Goal: Information Seeking & Learning: Learn about a topic

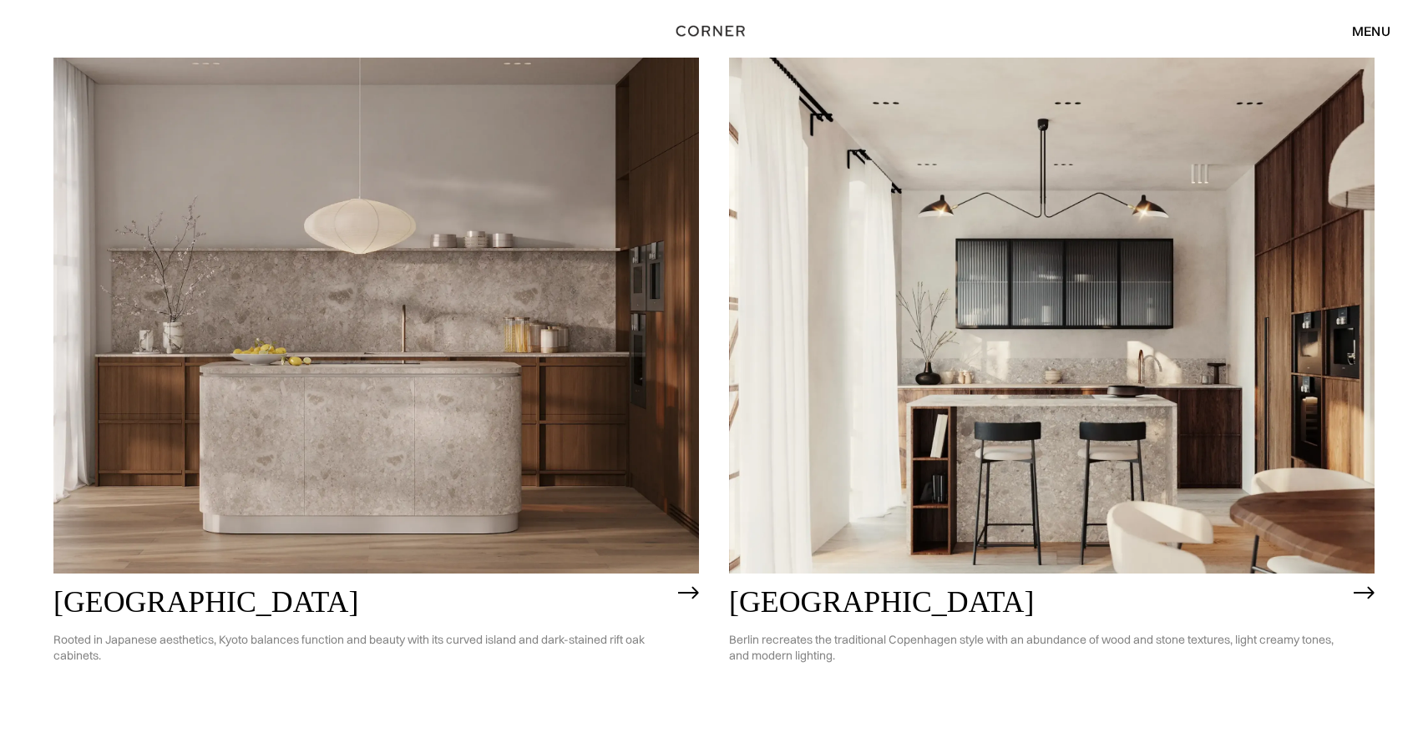
scroll to position [970, 0]
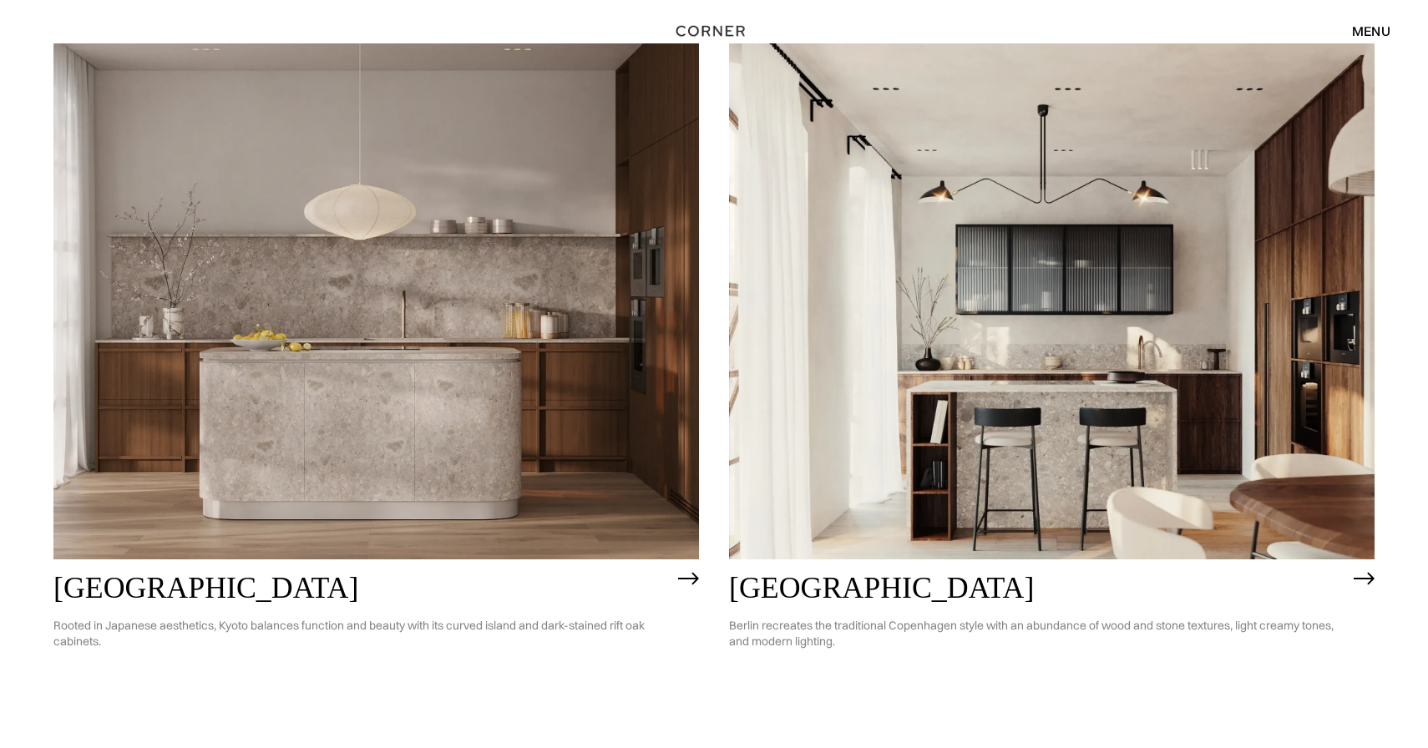
click at [1095, 282] on img at bounding box center [1052, 301] width 646 height 516
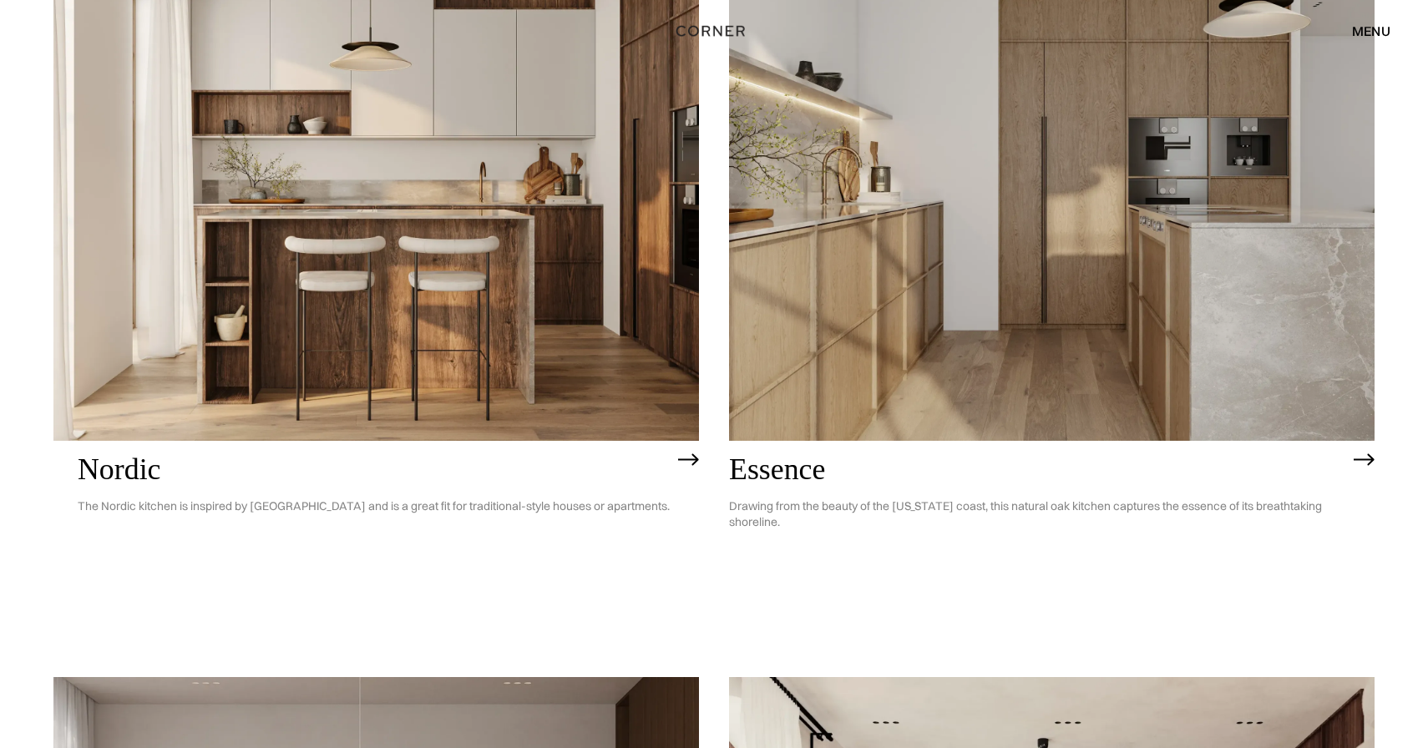
scroll to position [79, 0]
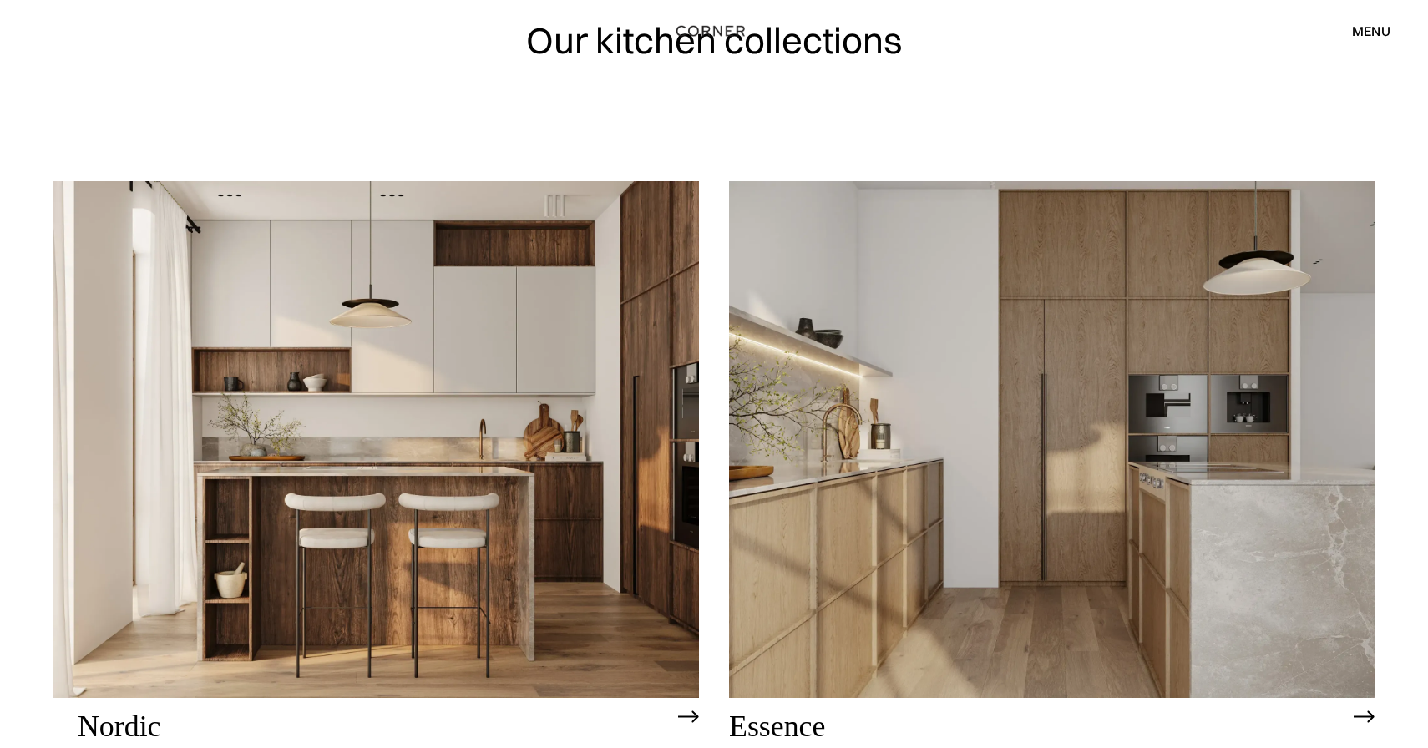
click at [770, 358] on img at bounding box center [1052, 439] width 646 height 516
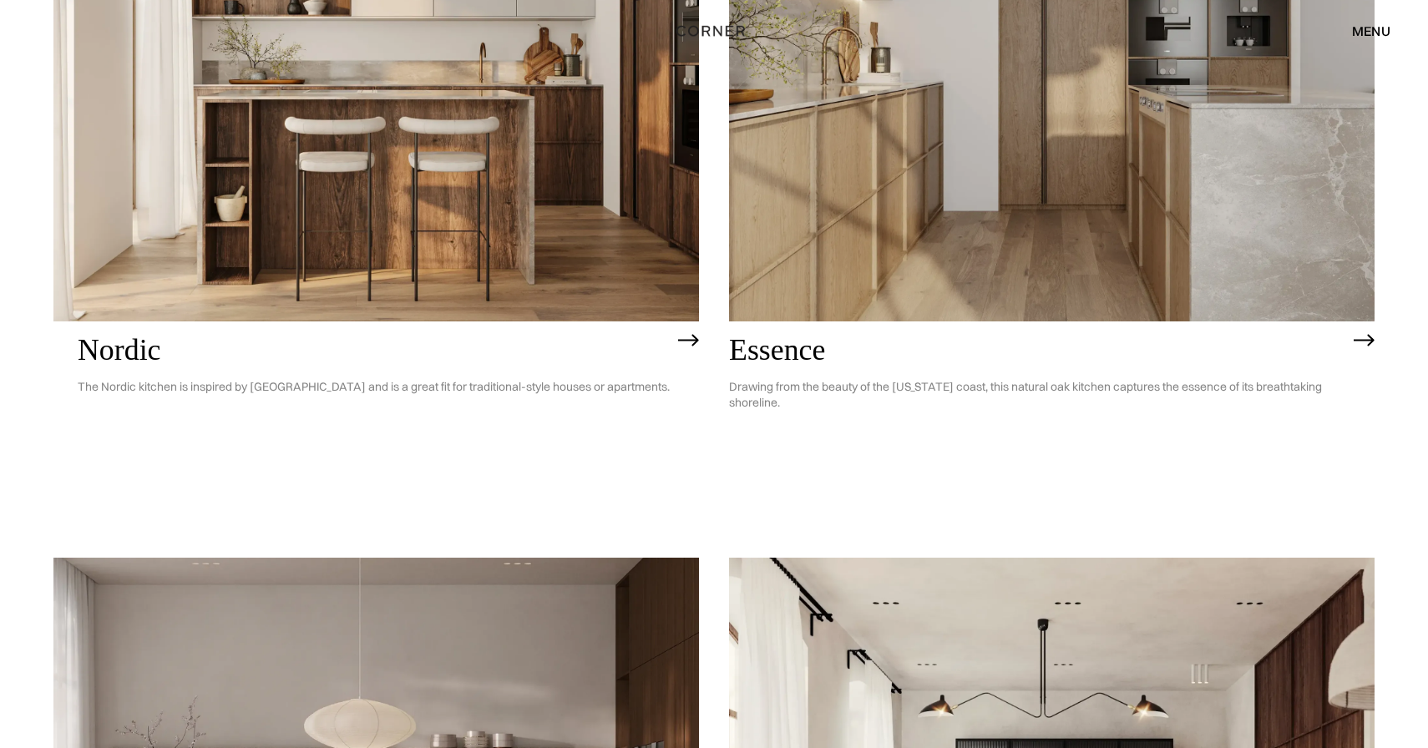
scroll to position [111, 0]
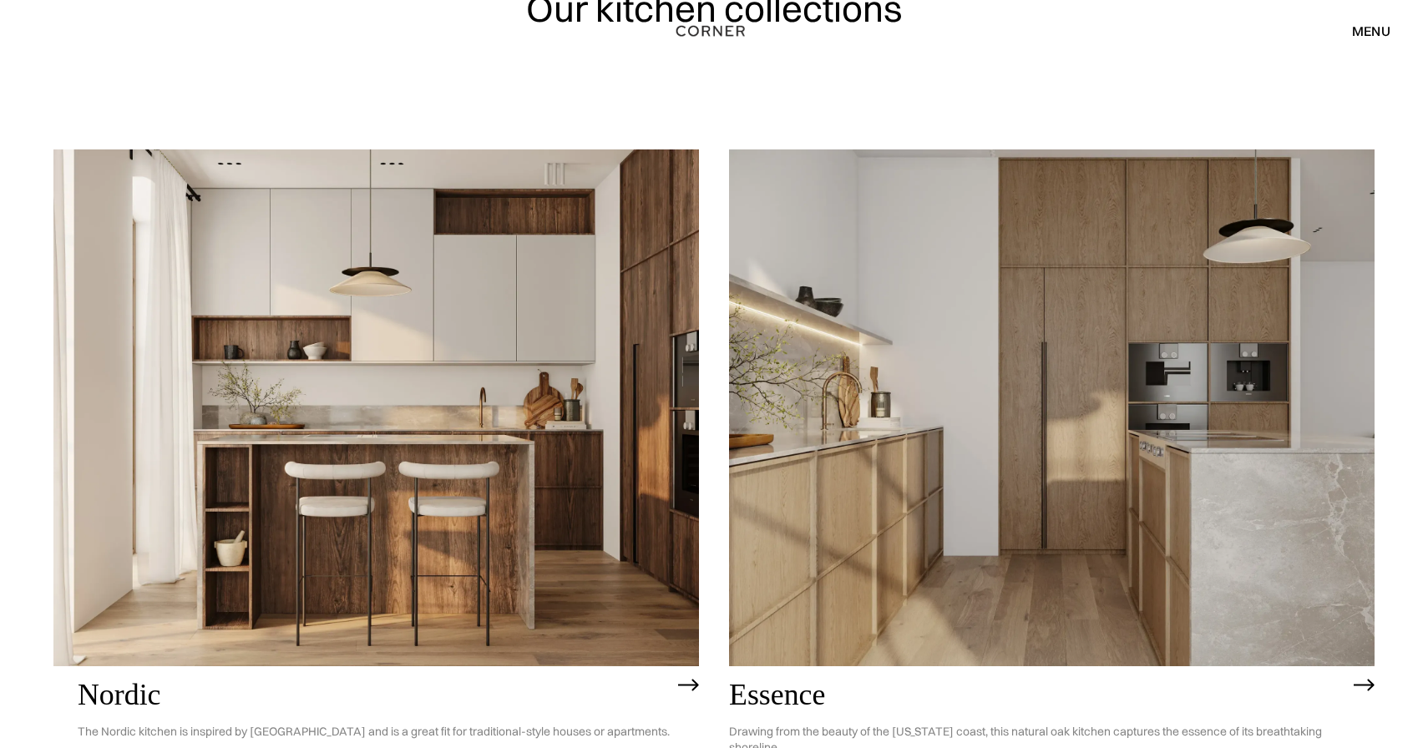
click at [971, 293] on img at bounding box center [1052, 407] width 646 height 516
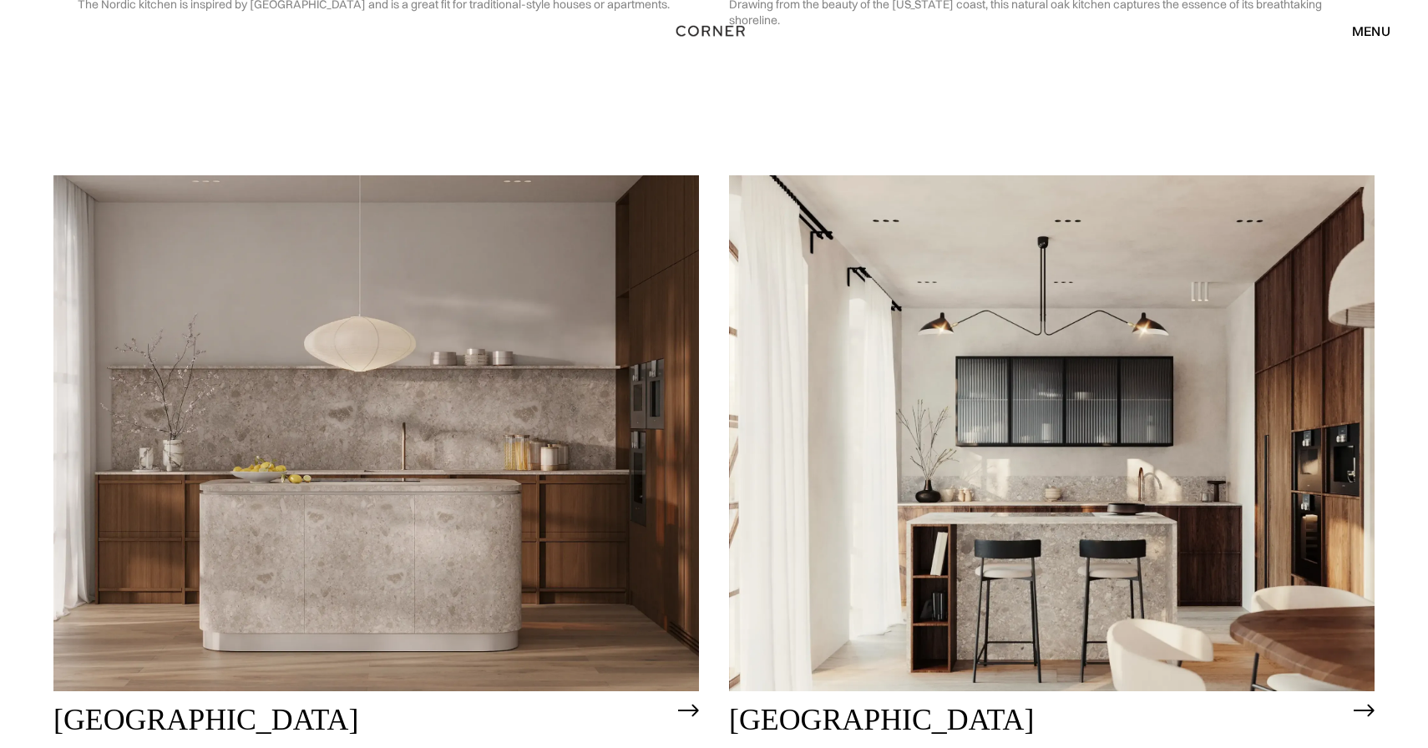
scroll to position [846, 0]
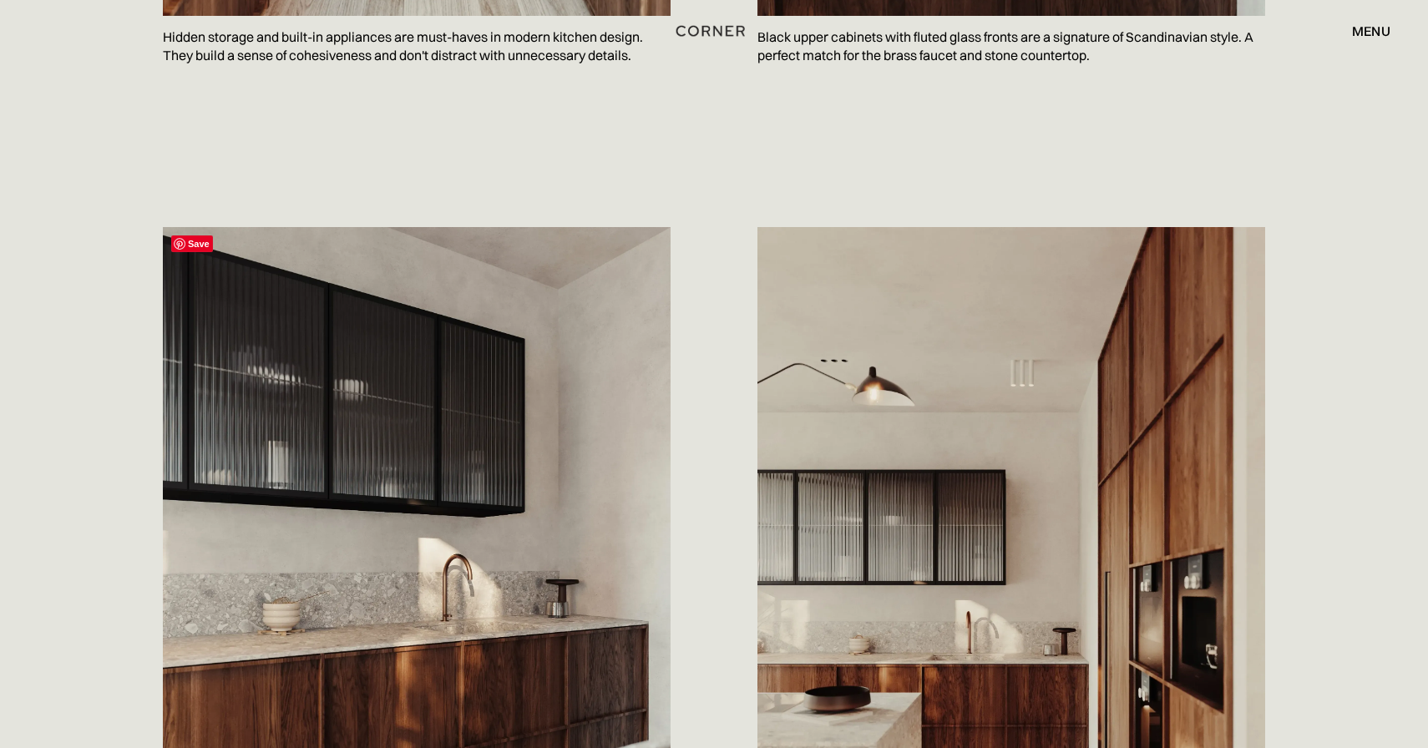
scroll to position [1617, 0]
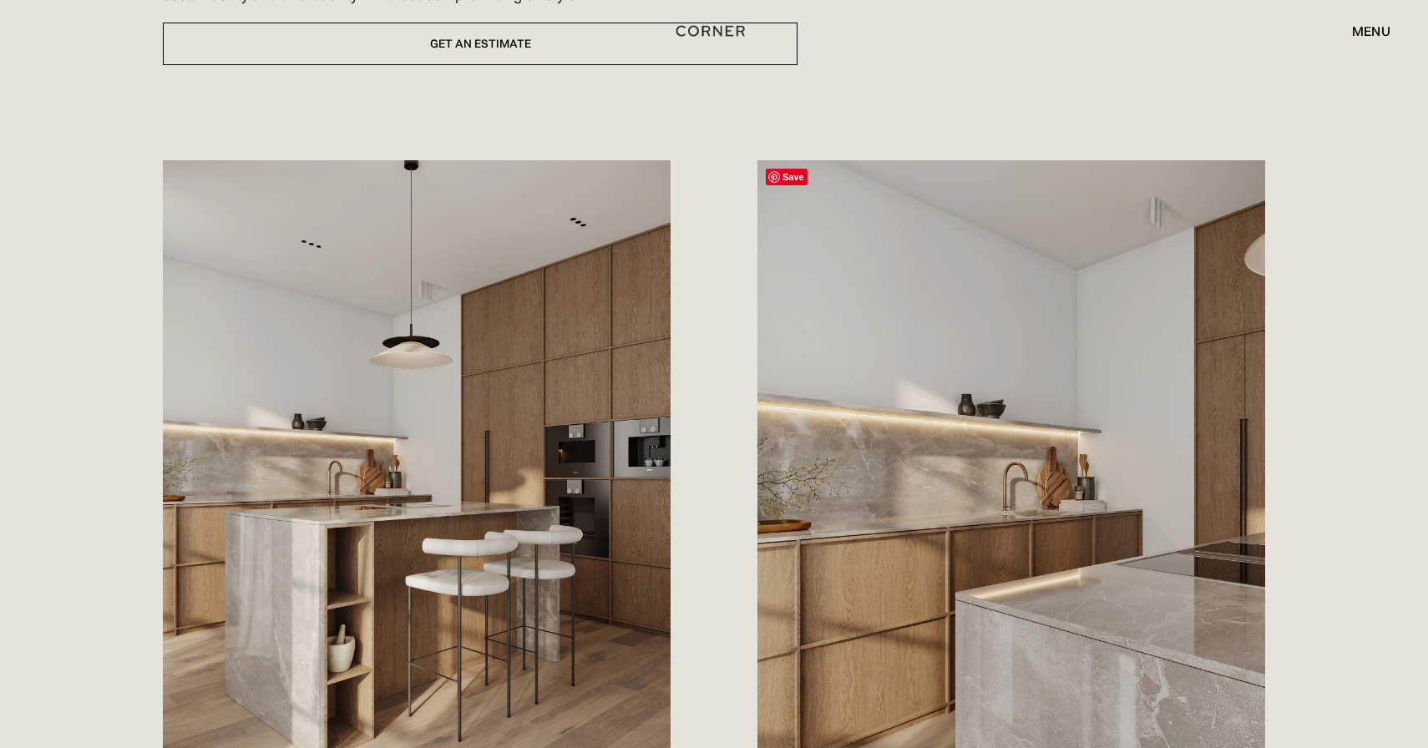
scroll to position [773, 0]
